Goal: Information Seeking & Learning: Learn about a topic

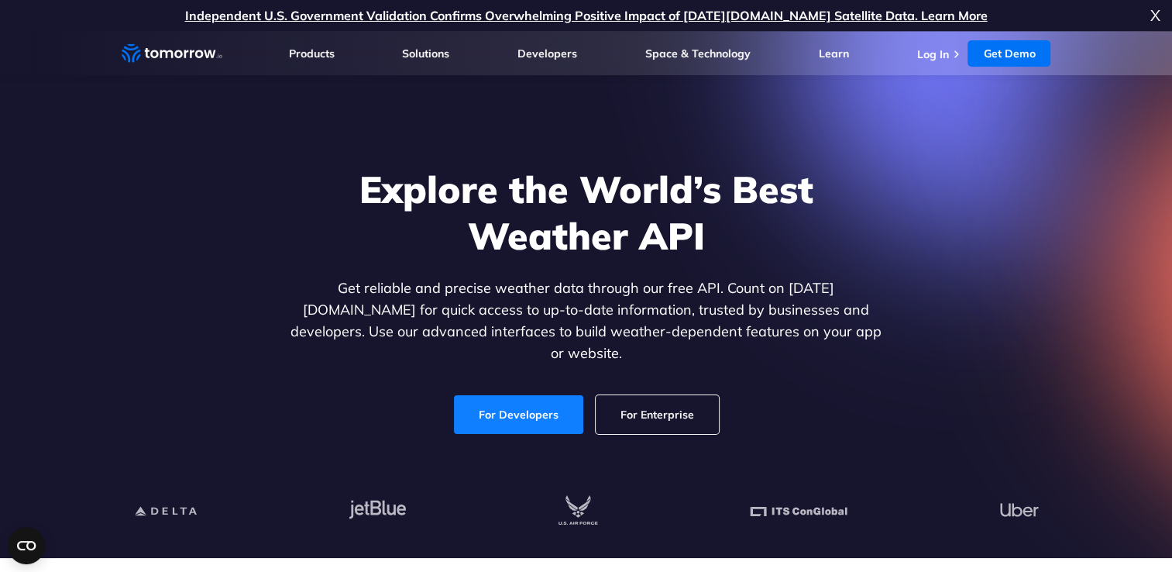
click at [528, 402] on link "For Developers" at bounding box center [518, 414] width 129 height 39
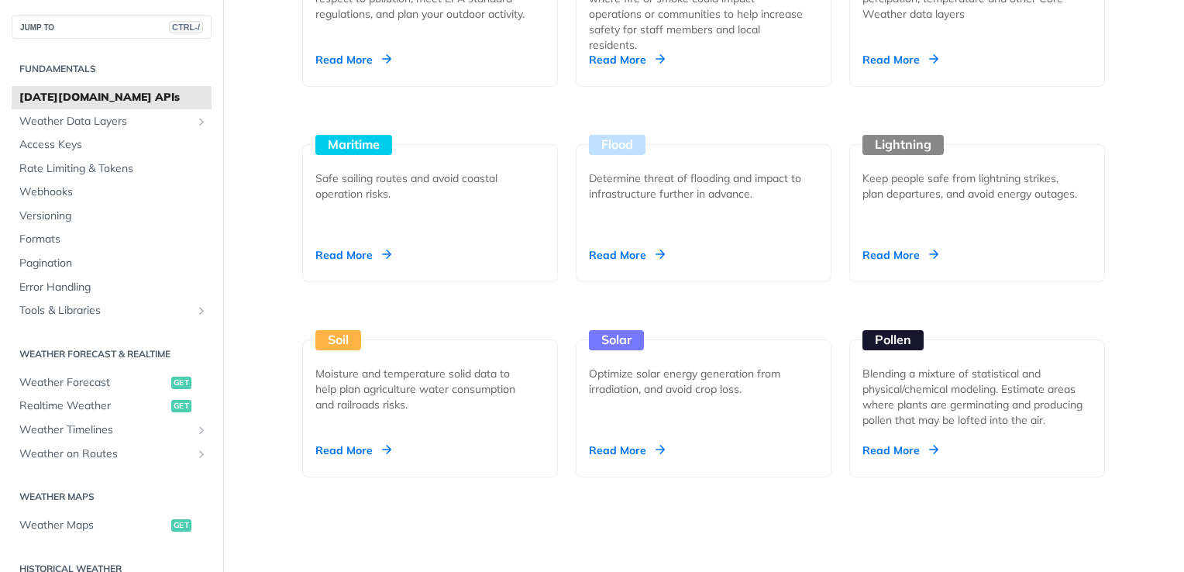
scroll to position [1590, 0]
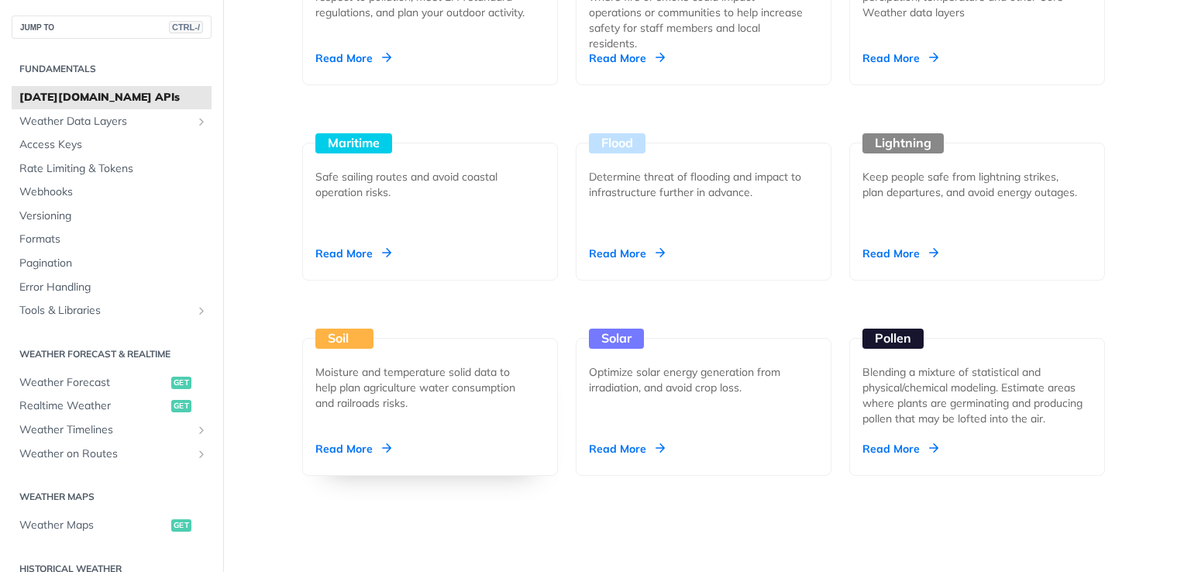
click at [414, 416] on div "Soil Moisture and temperature solid data to help plan agriculture water consump…" at bounding box center [430, 407] width 256 height 138
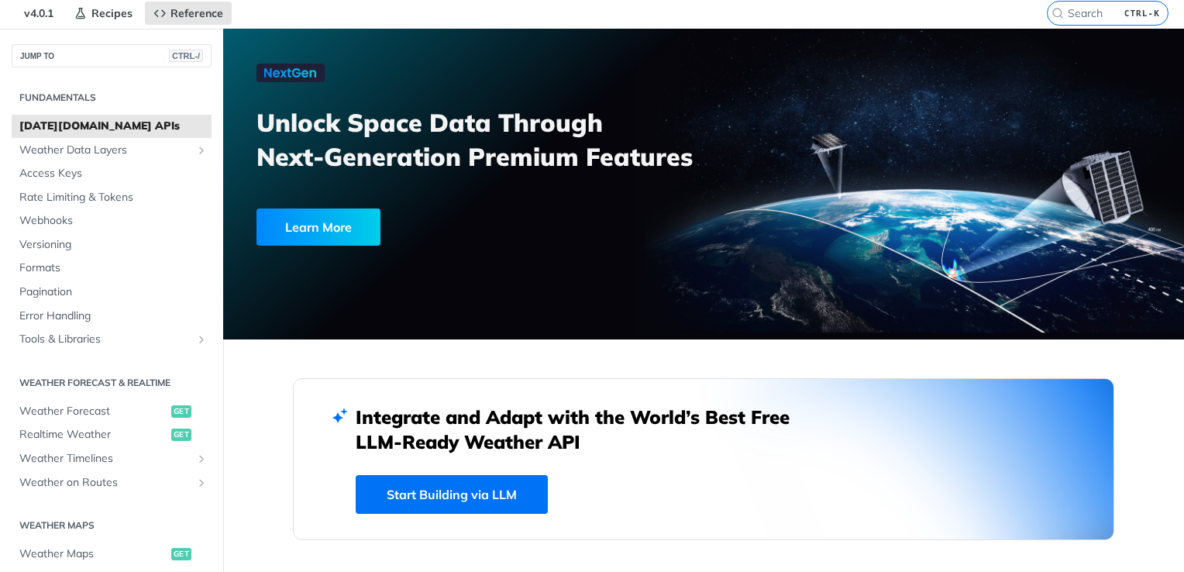
scroll to position [0, 0]
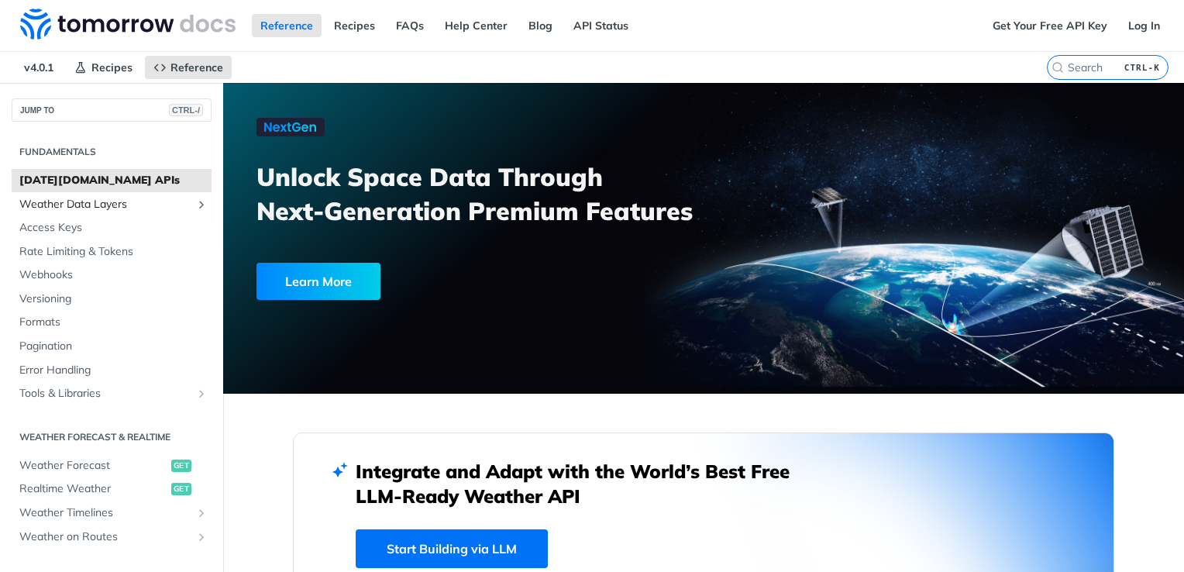
click at [139, 208] on span "Weather Data Layers" at bounding box center [105, 204] width 172 height 15
